Goal: Task Accomplishment & Management: Use online tool/utility

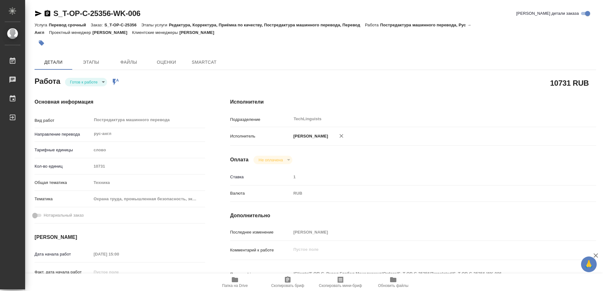
type textarea "x"
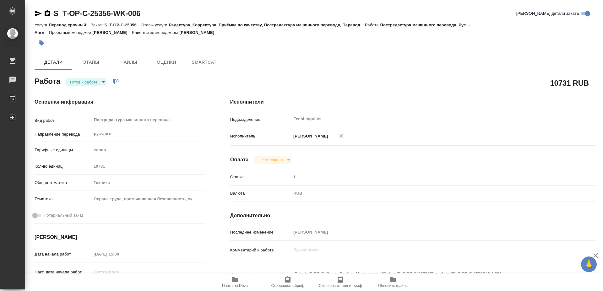
type textarea "x"
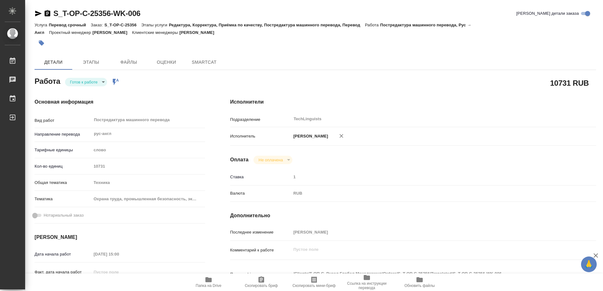
type textarea "x"
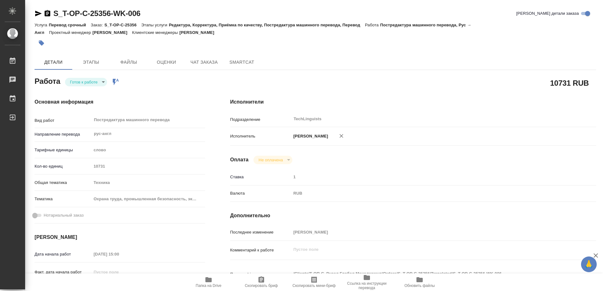
type textarea "x"
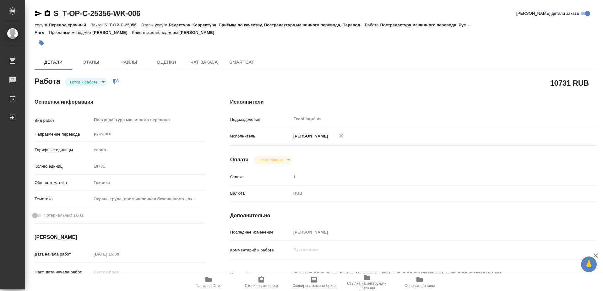
type textarea "x"
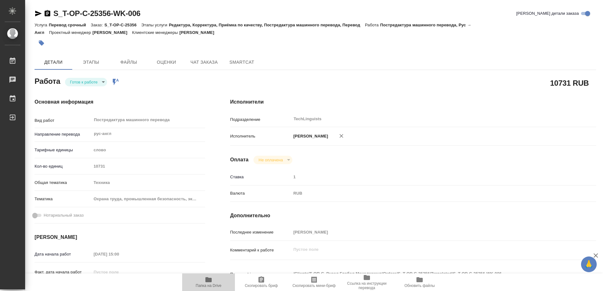
click at [211, 283] on icon "button" at bounding box center [209, 280] width 8 height 8
